Goal: Transaction & Acquisition: Purchase product/service

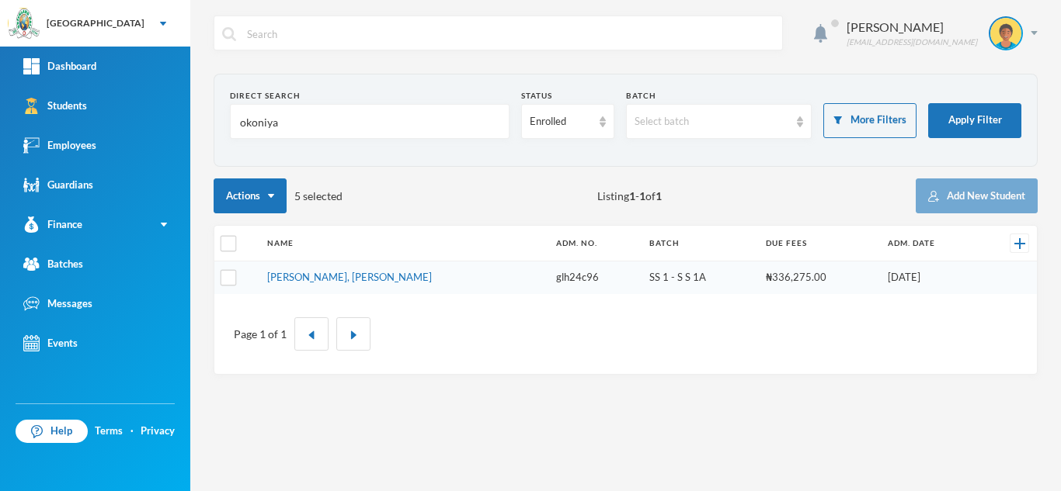
click at [300, 280] on link "[PERSON_NAME], [PERSON_NAME]" at bounding box center [349, 277] width 165 height 12
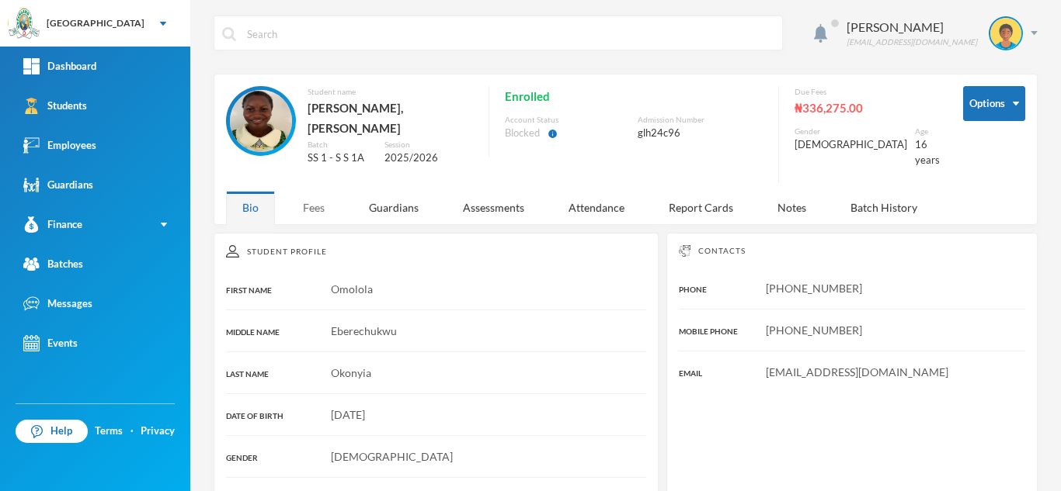
click at [304, 194] on div "Fees" at bounding box center [313, 207] width 54 height 33
click at [320, 210] on div "Fees" at bounding box center [313, 207] width 54 height 33
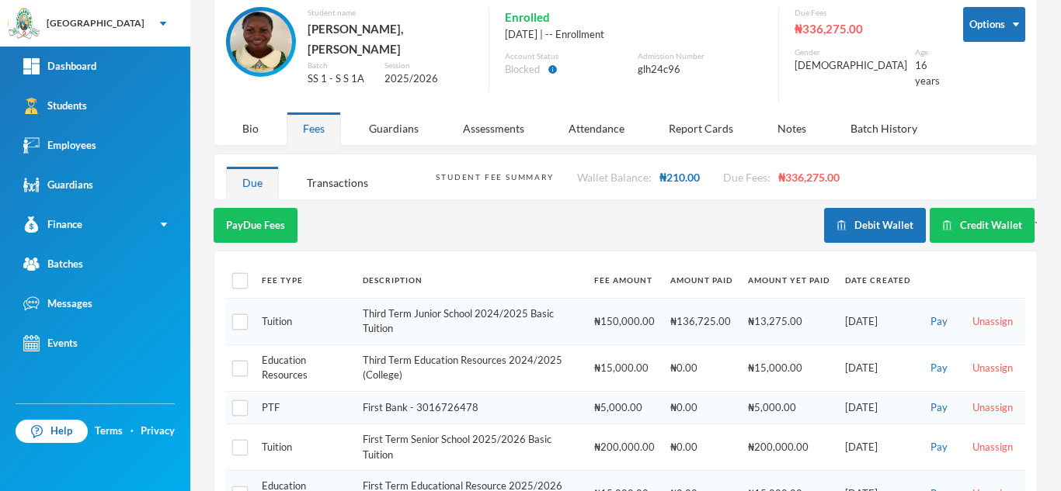
scroll to position [179, 0]
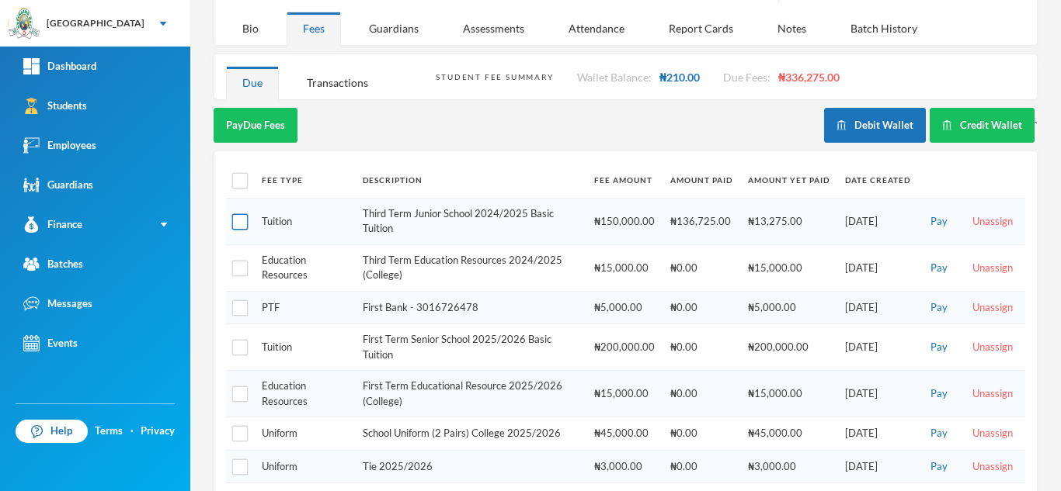
click at [238, 214] on input "checkbox" at bounding box center [240, 222] width 16 height 16
checkbox input "true"
click at [238, 260] on input "checkbox" at bounding box center [240, 268] width 16 height 16
checkbox input "true"
click at [238, 300] on input "checkbox" at bounding box center [240, 308] width 16 height 16
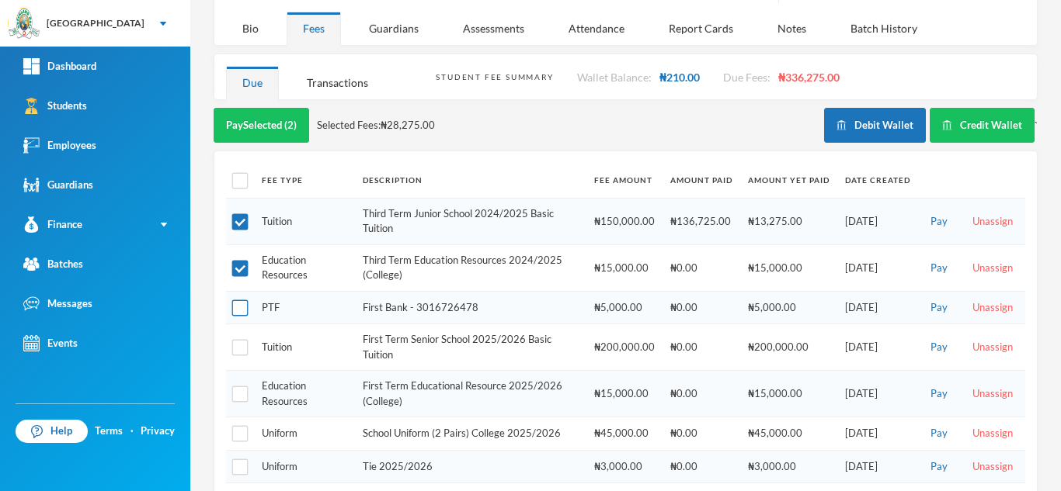
checkbox input "true"
click at [251, 118] on button "Pay Selected (3)" at bounding box center [261, 125] width 95 height 35
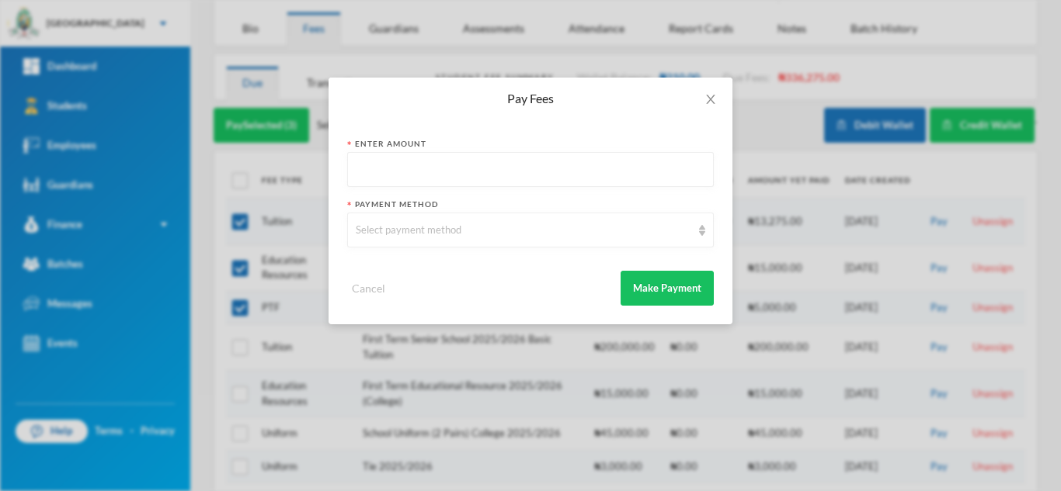
click at [401, 172] on input "text" at bounding box center [530, 170] width 349 height 35
type input "33275"
click at [412, 227] on div "Select payment method" at bounding box center [523, 231] width 335 height 16
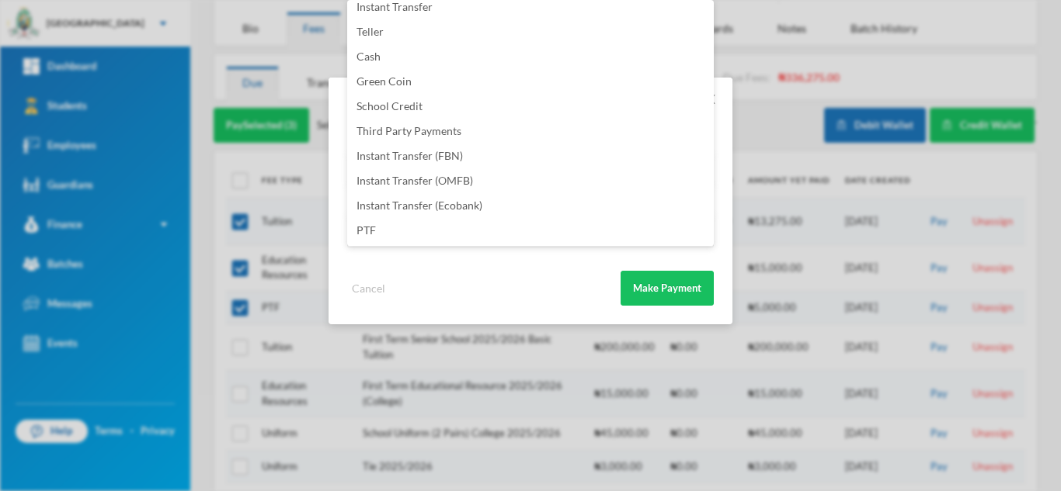
scroll to position [3, 0]
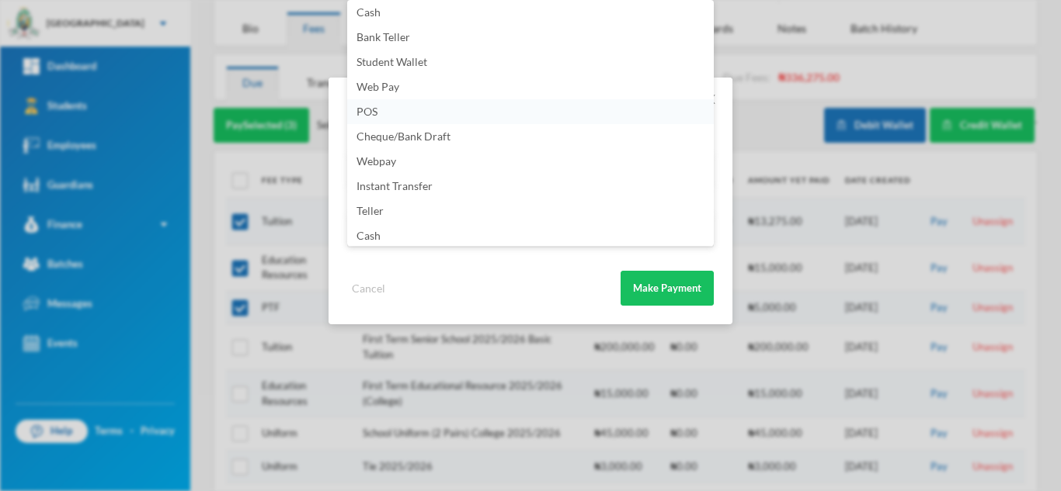
click at [488, 109] on li "POS" at bounding box center [530, 111] width 366 height 25
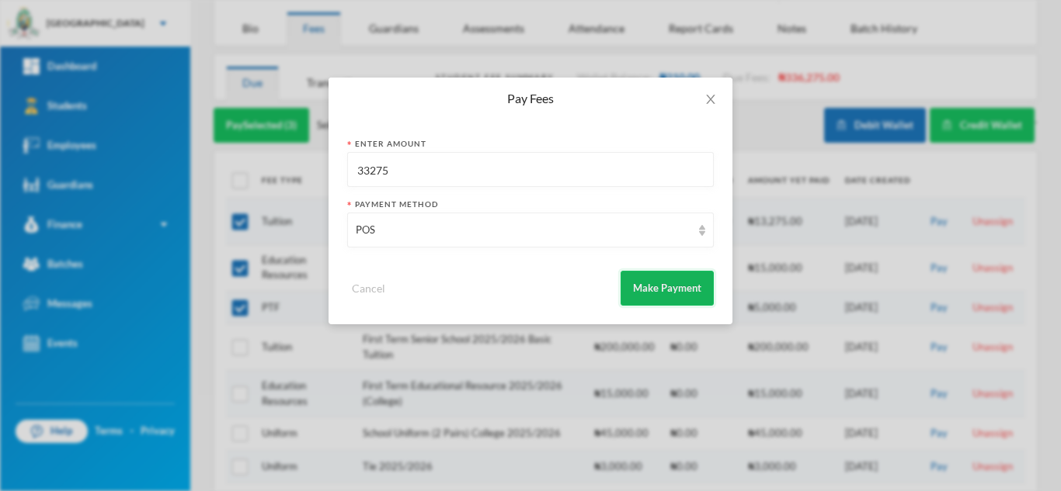
click at [638, 290] on button "Make Payment" at bounding box center [666, 288] width 93 height 35
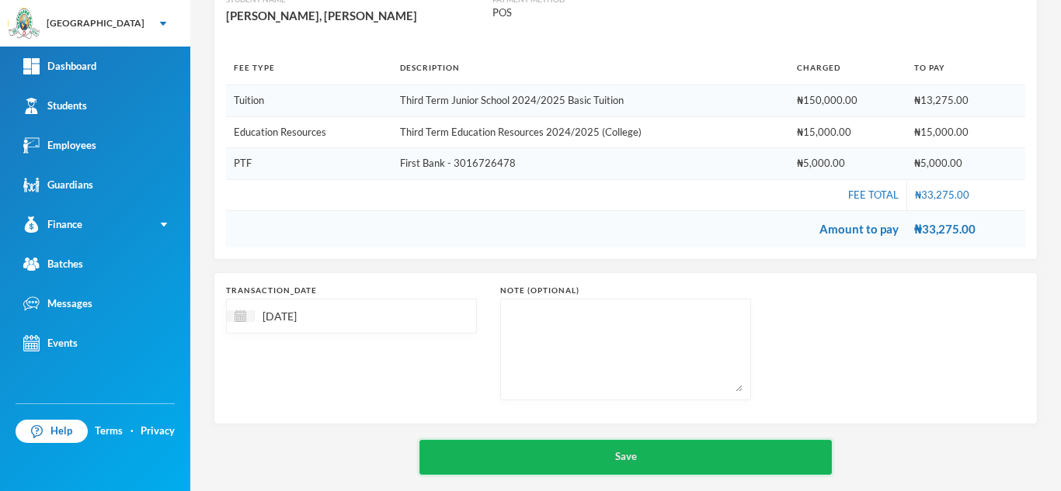
click at [584, 456] on button "Save" at bounding box center [625, 457] width 412 height 35
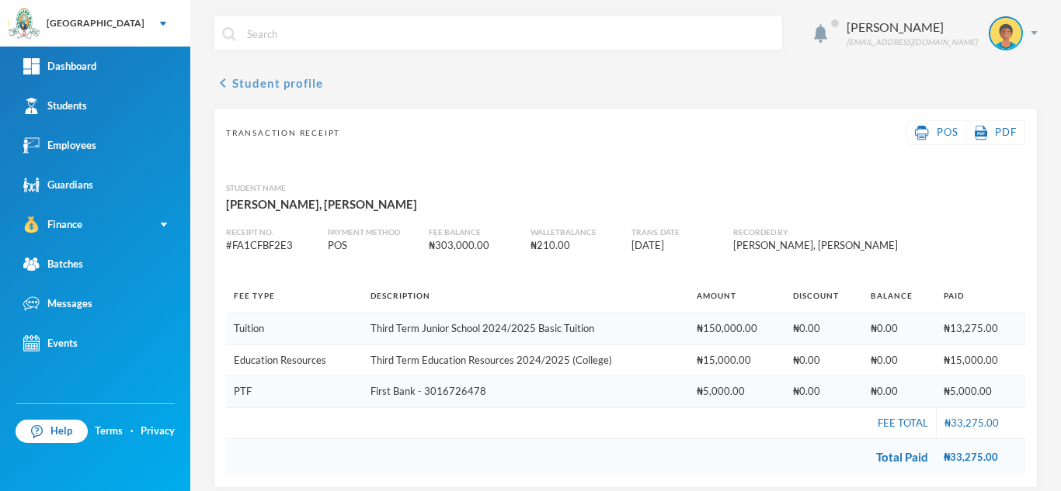
click at [289, 75] on button "chevron_left Student profile" at bounding box center [268, 83] width 109 height 19
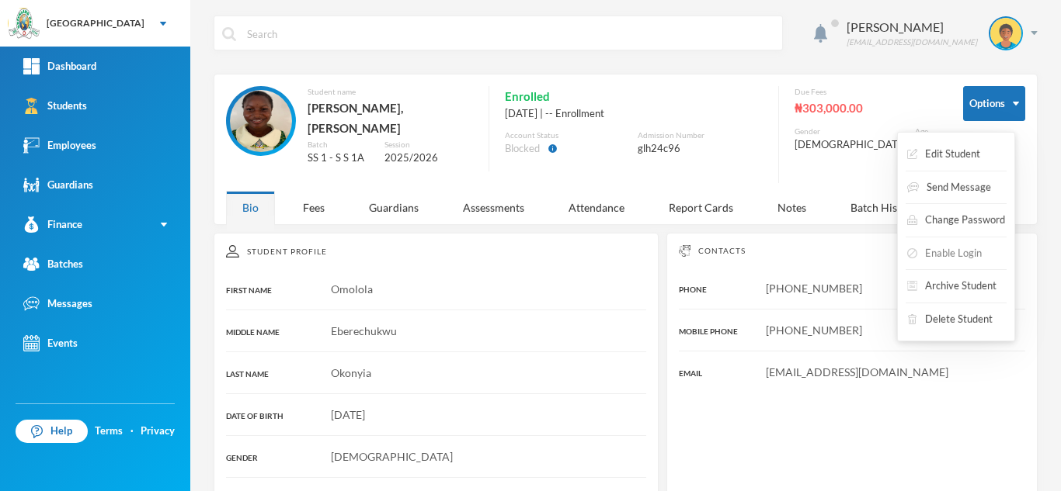
click at [934, 252] on button "Enable Login" at bounding box center [944, 254] width 78 height 28
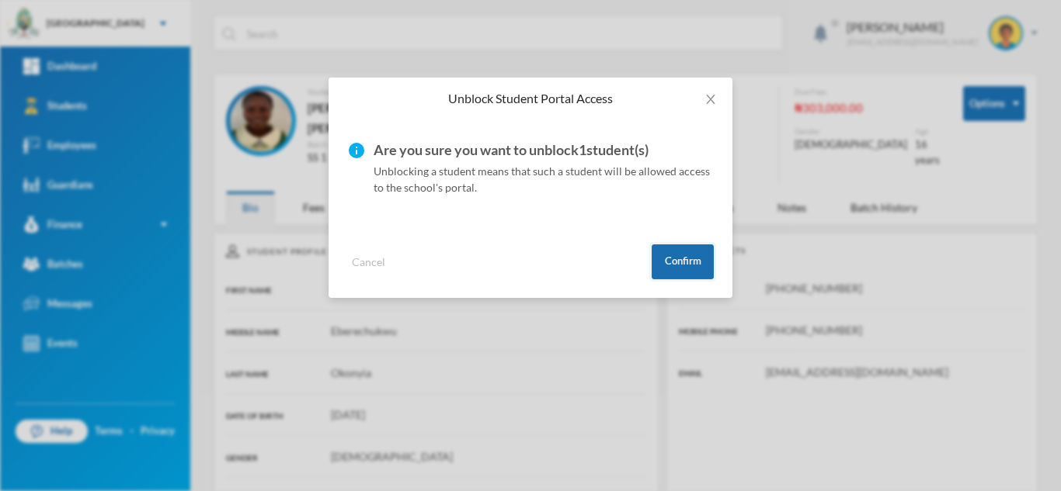
click at [664, 266] on button "Confirm" at bounding box center [682, 262] width 62 height 35
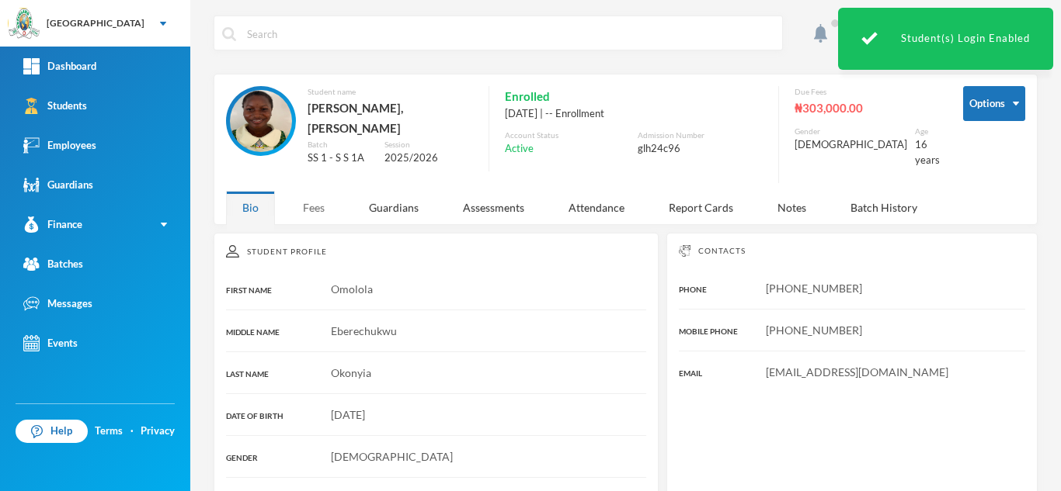
click at [304, 196] on div "Fees" at bounding box center [313, 207] width 54 height 33
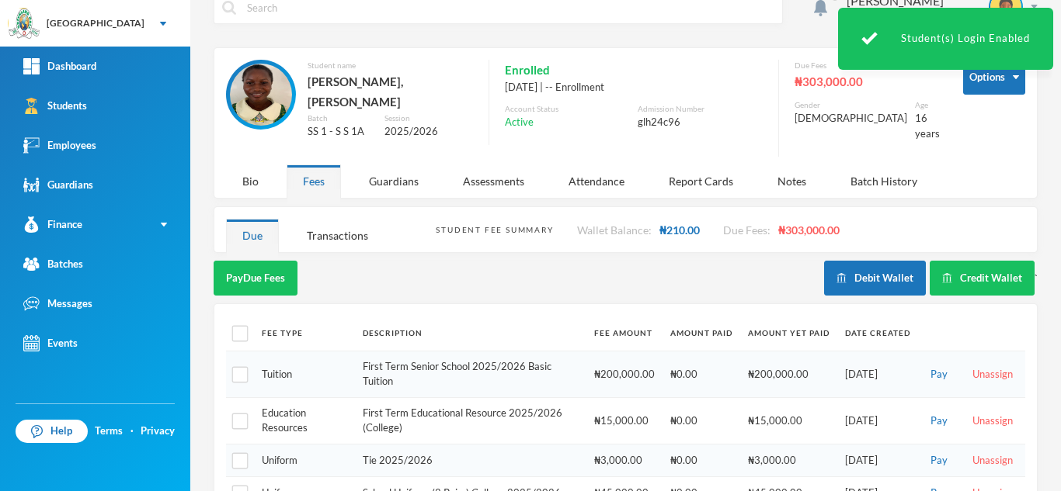
scroll to position [160, 0]
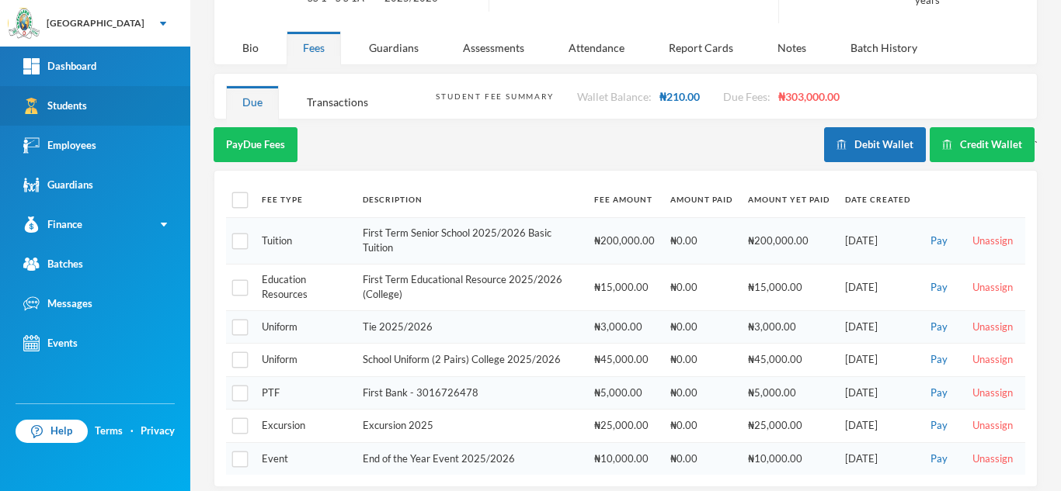
click at [154, 103] on link "Students" at bounding box center [95, 106] width 190 height 40
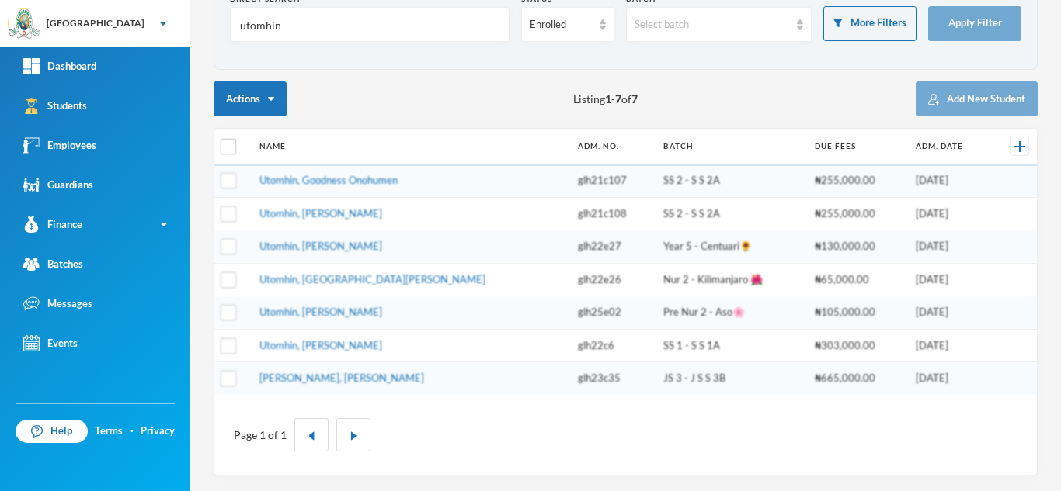
scroll to position [97, 0]
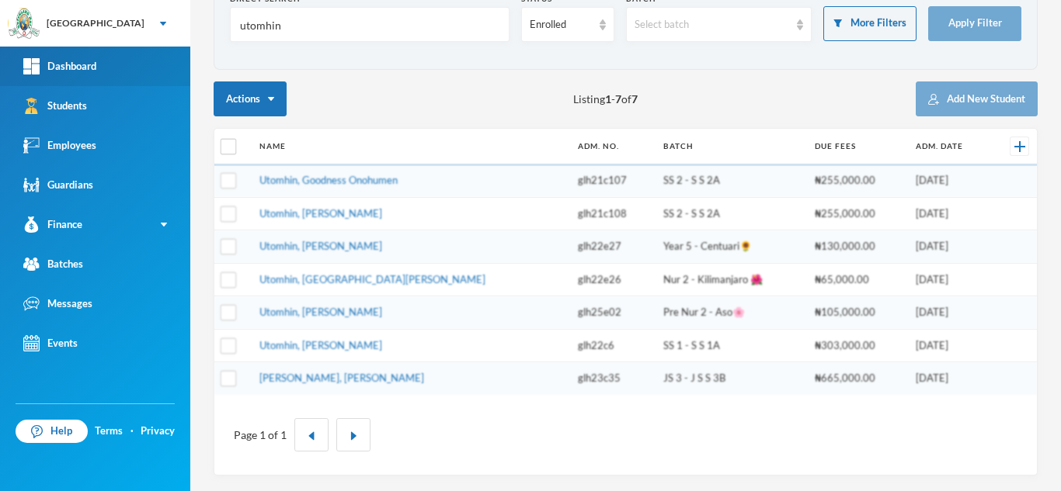
drag, startPoint x: 296, startPoint y: 23, endPoint x: 77, endPoint y: 47, distance: 220.3
click at [161, 23] on div "Greenland Hall Your Bluebic Account Greenland Hall Add a New School Dashboard S…" at bounding box center [530, 245] width 1061 height 491
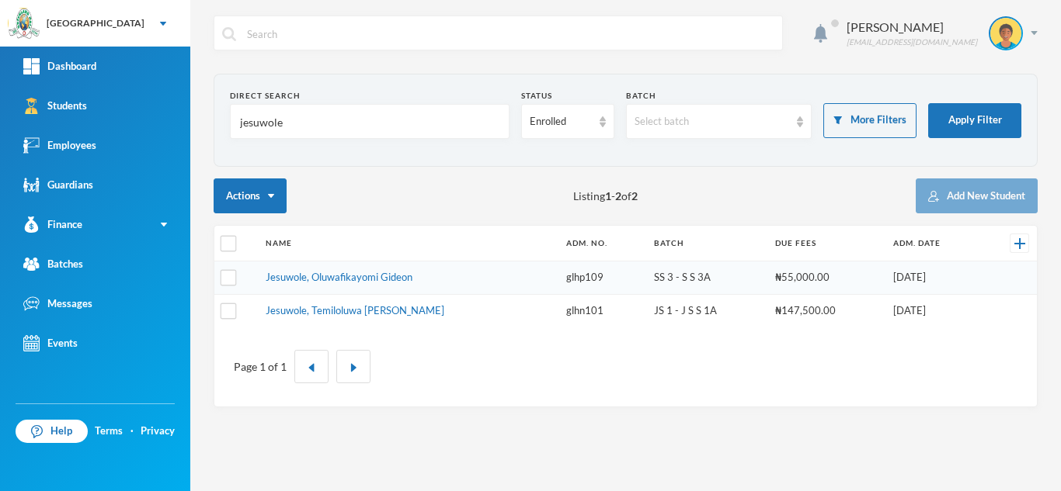
scroll to position [0, 0]
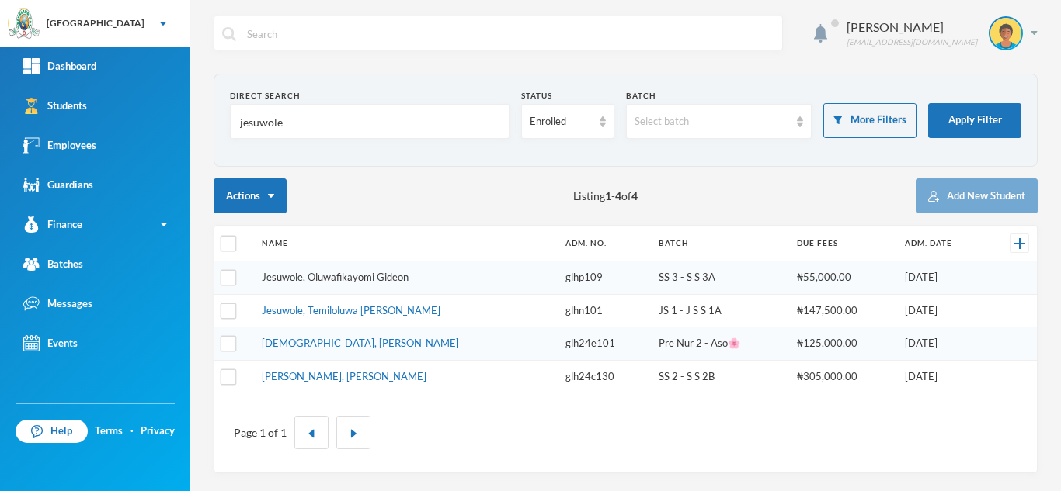
type input "jesuwole"
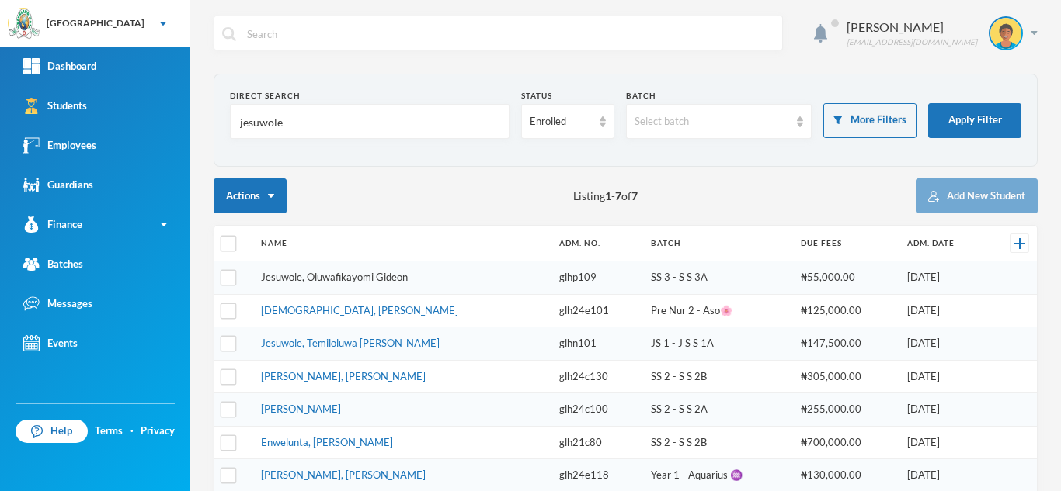
click at [321, 276] on link "Jesuwole, Oluwafikayomi Gideon" at bounding box center [334, 277] width 147 height 12
